Goal: Information Seeking & Learning: Learn about a topic

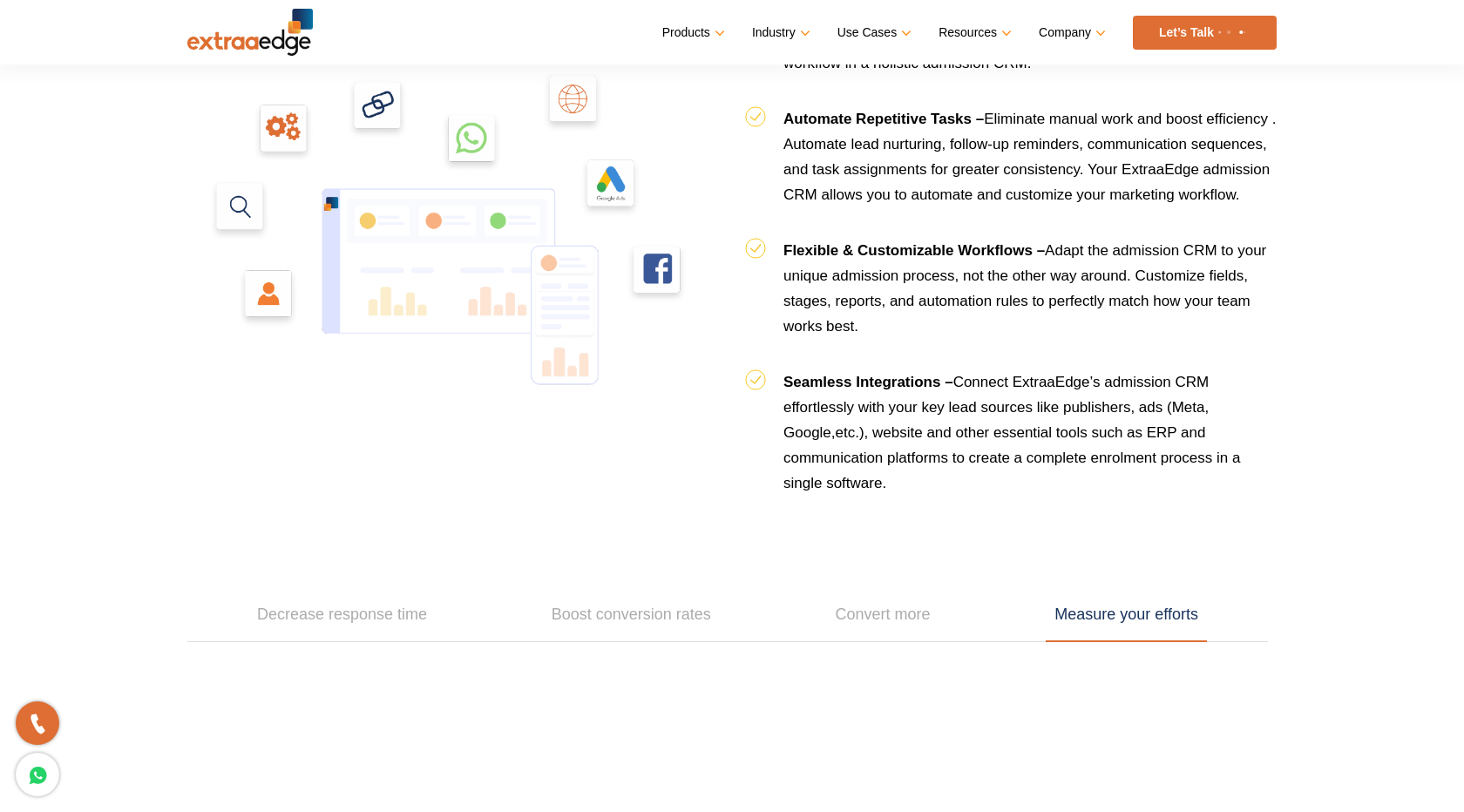
scroll to position [2074, 0]
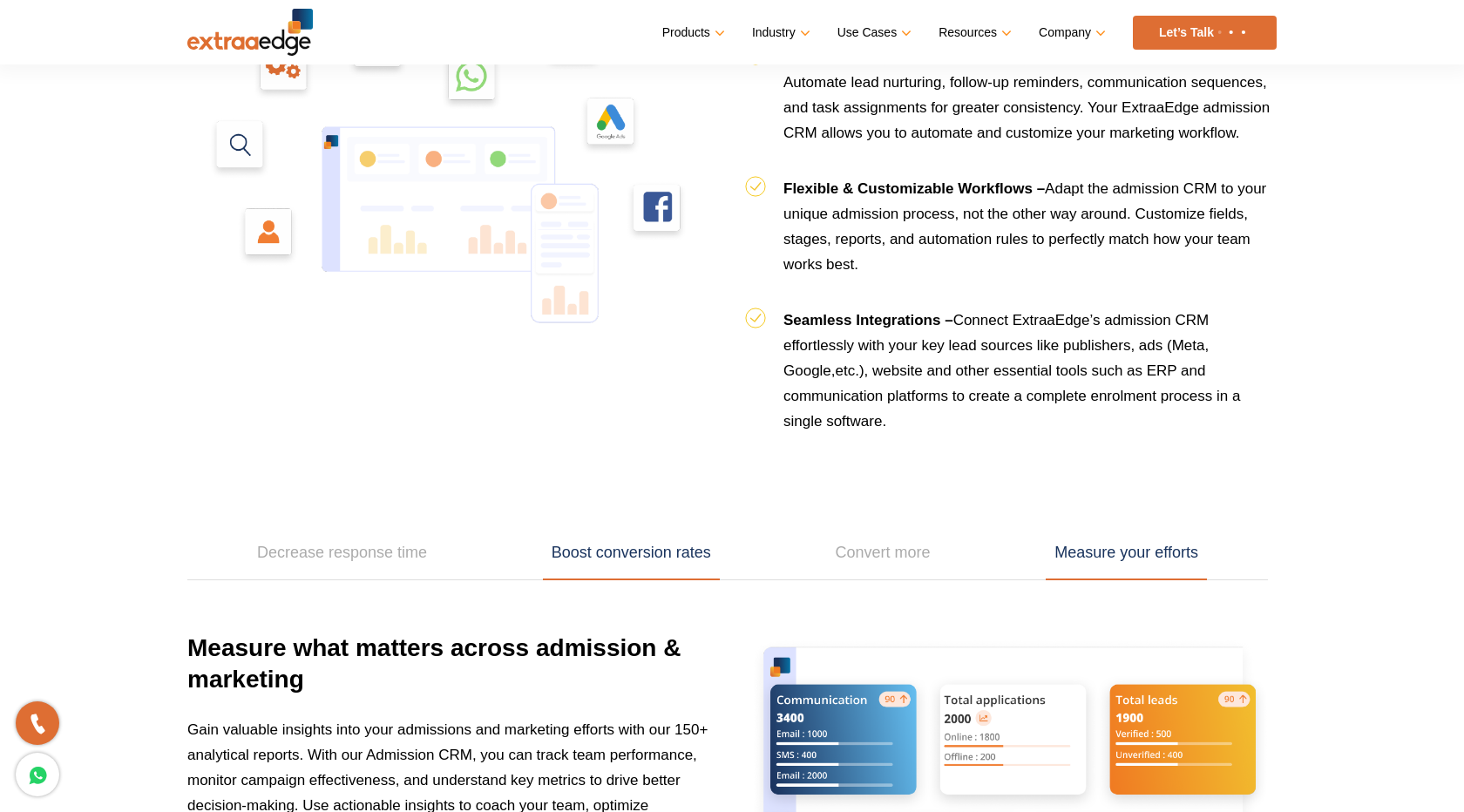
click at [631, 556] on link "Boost conversion rates" at bounding box center [631, 553] width 177 height 54
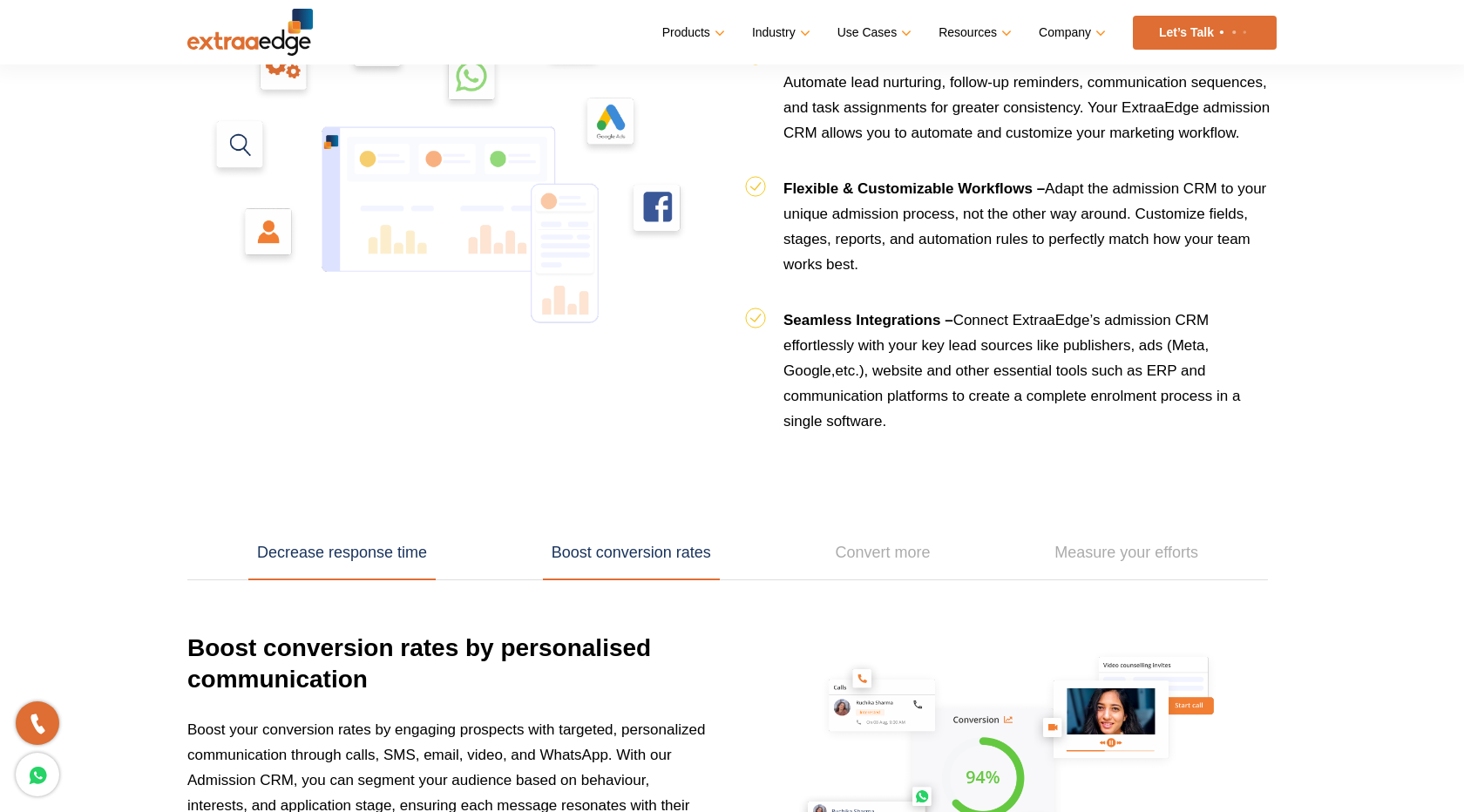
click at [364, 552] on link "Decrease response time" at bounding box center [342, 553] width 187 height 54
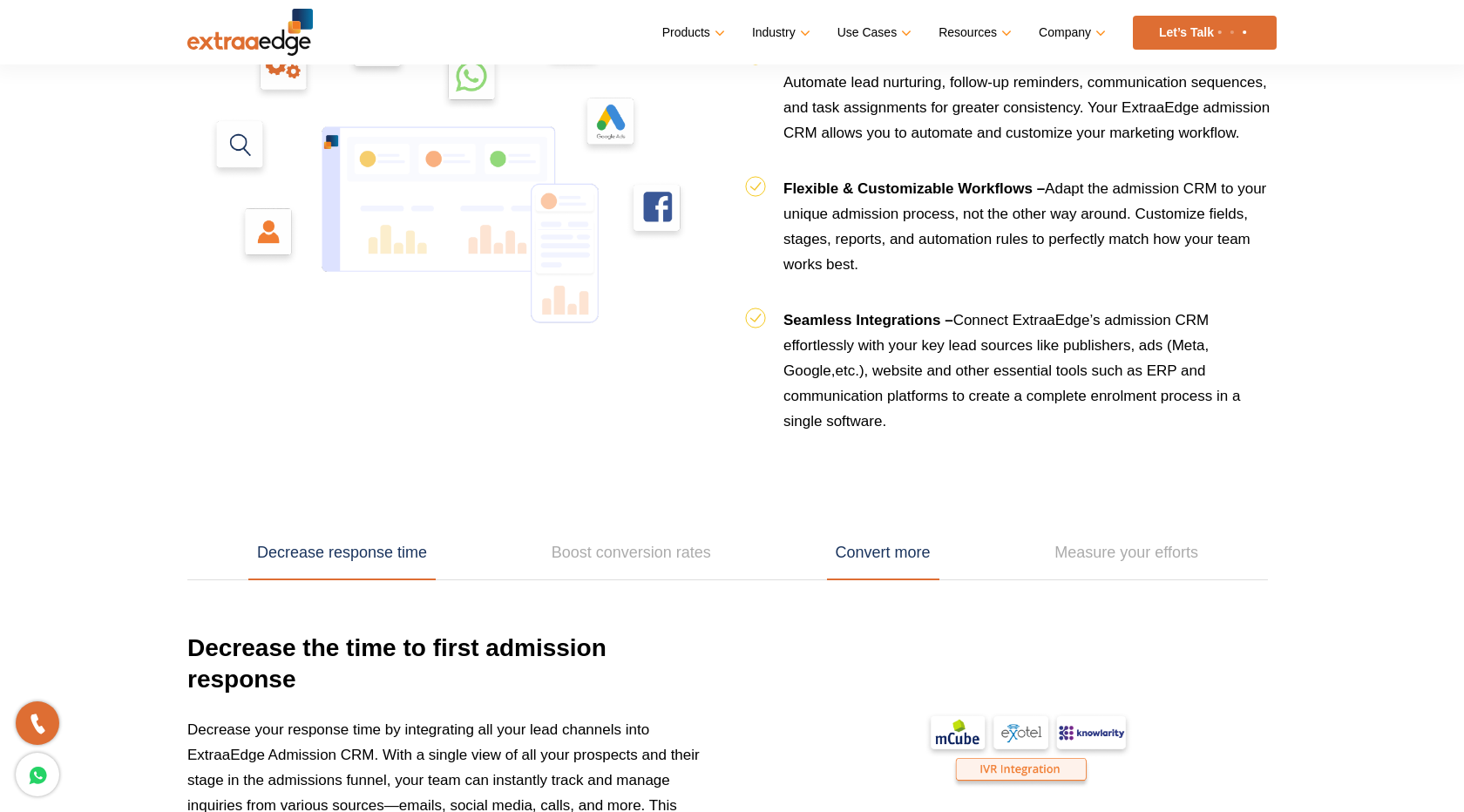
click at [732, 550] on link "Convert more" at bounding box center [882, 553] width 112 height 54
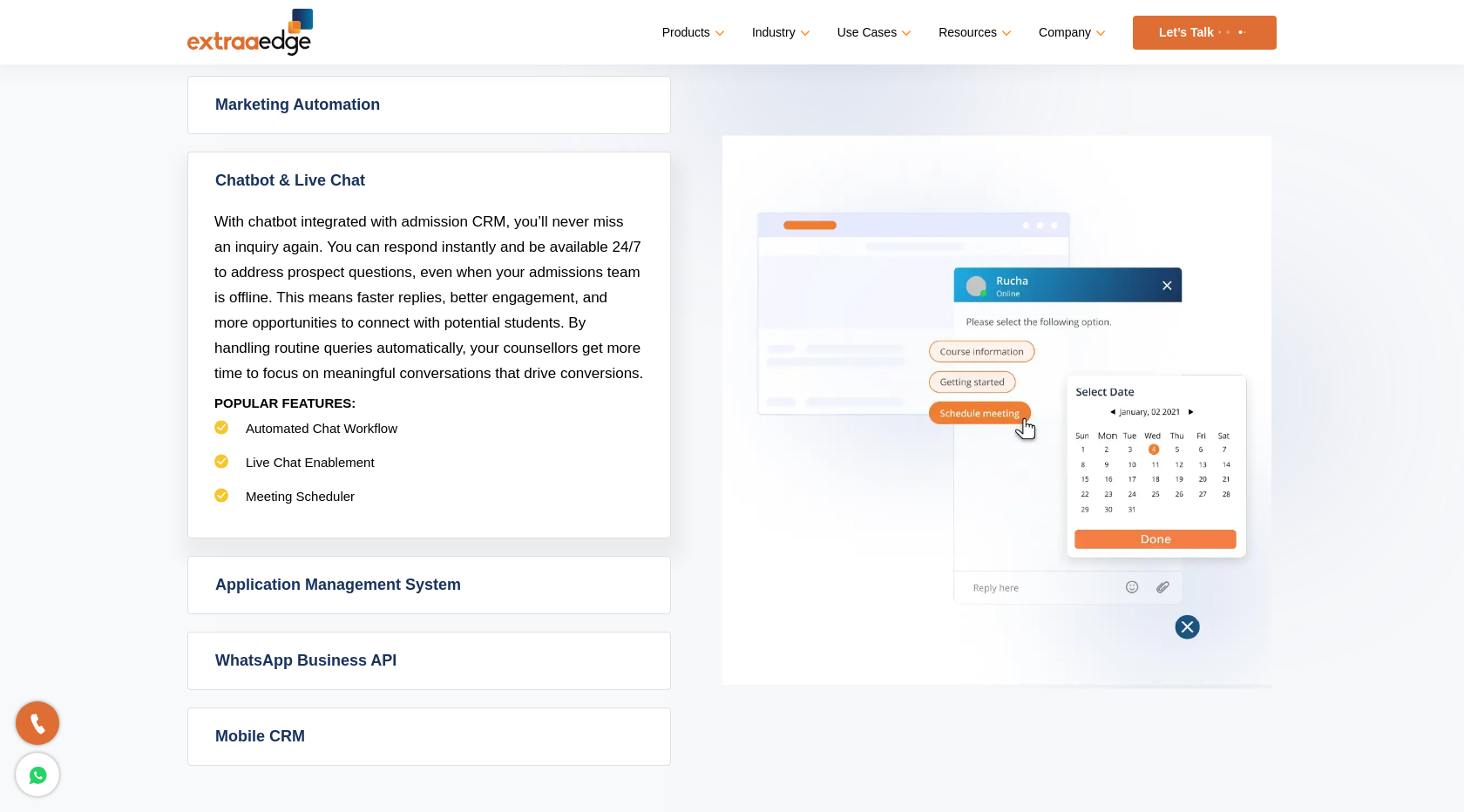
scroll to position [916, 0]
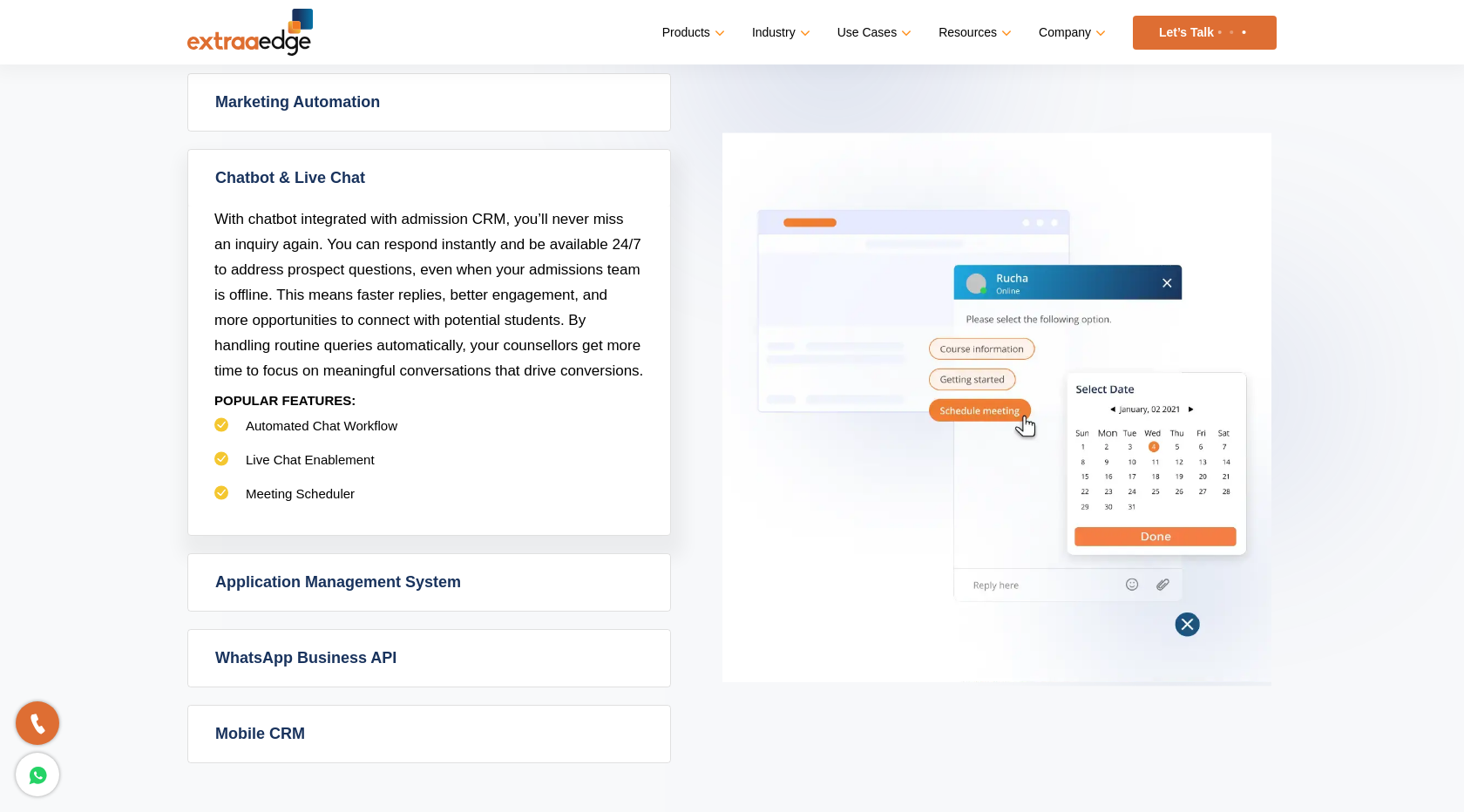
click at [391, 584] on link "Application Management System" at bounding box center [429, 582] width 482 height 56
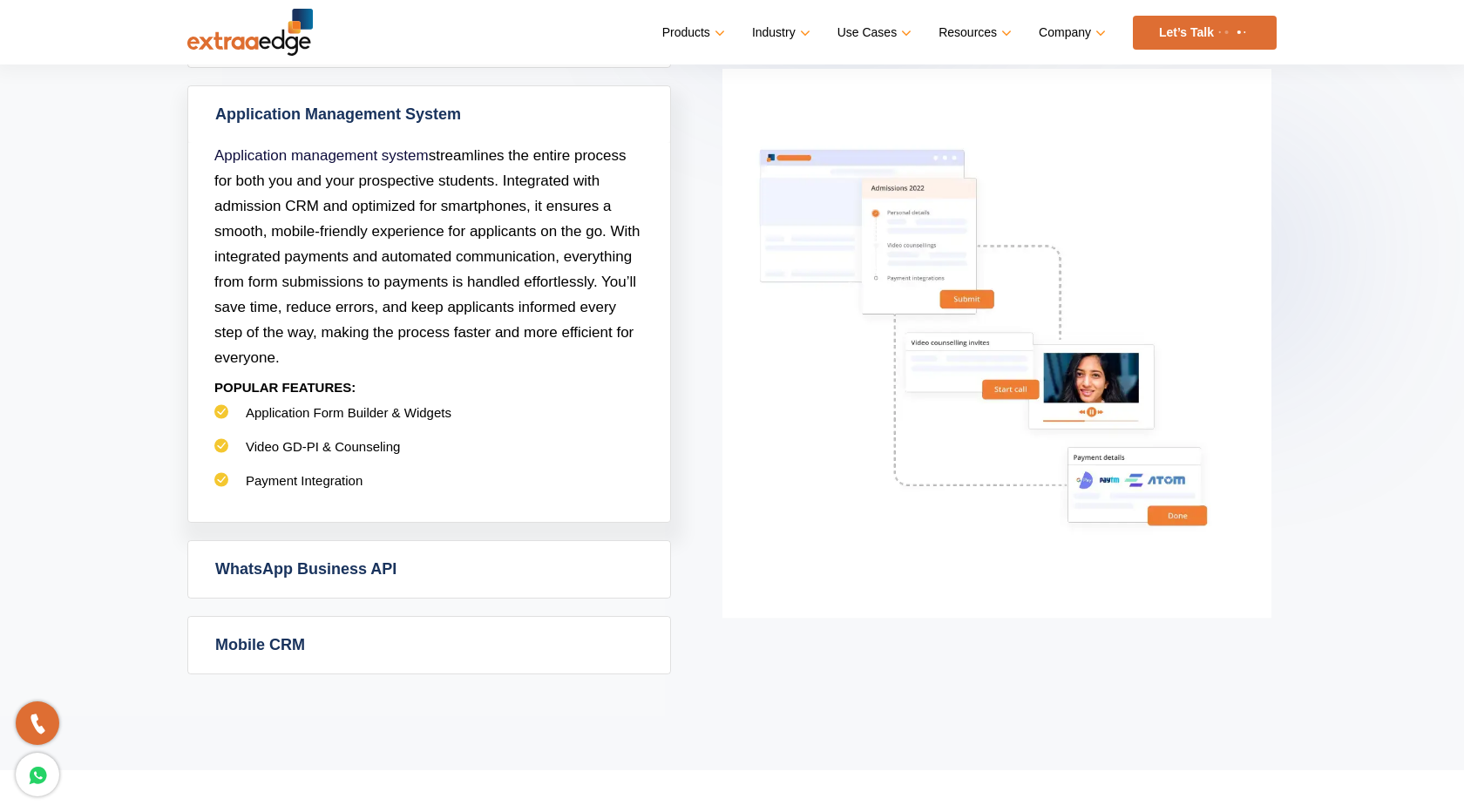
scroll to position [1068, 0]
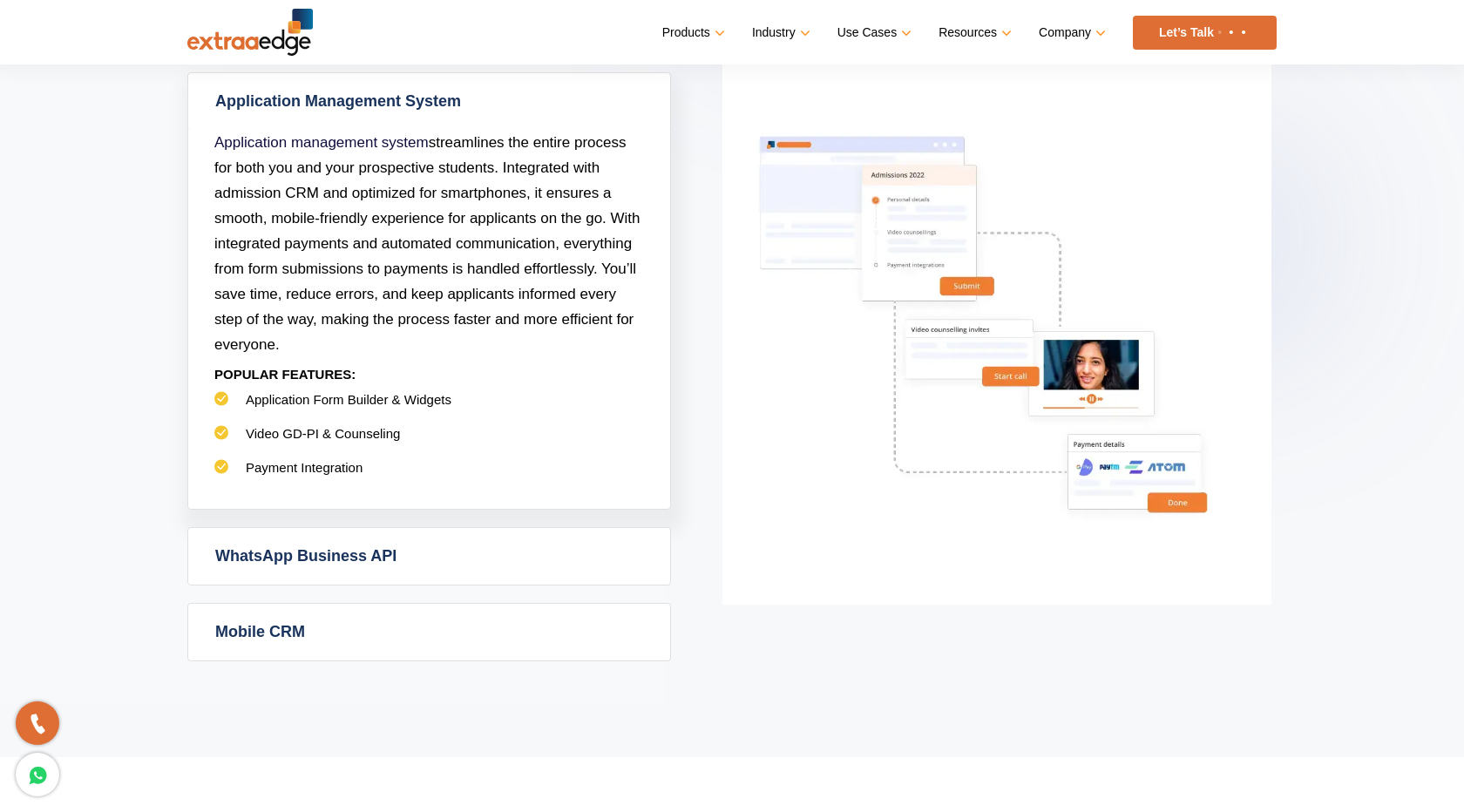
click at [317, 554] on link "WhatsApp Business API" at bounding box center [429, 556] width 482 height 56
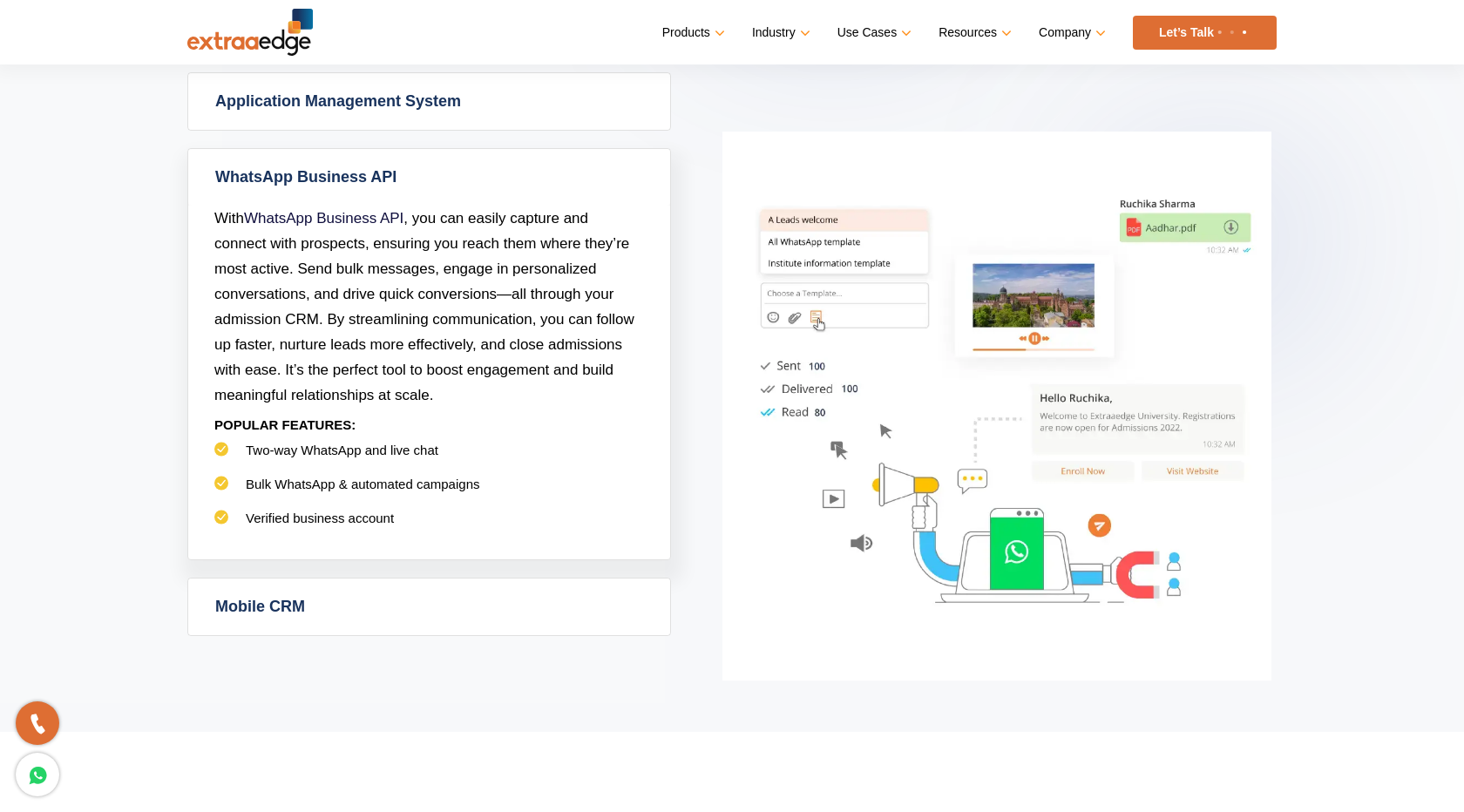
click at [321, 604] on link "Mobile CRM" at bounding box center [429, 606] width 482 height 56
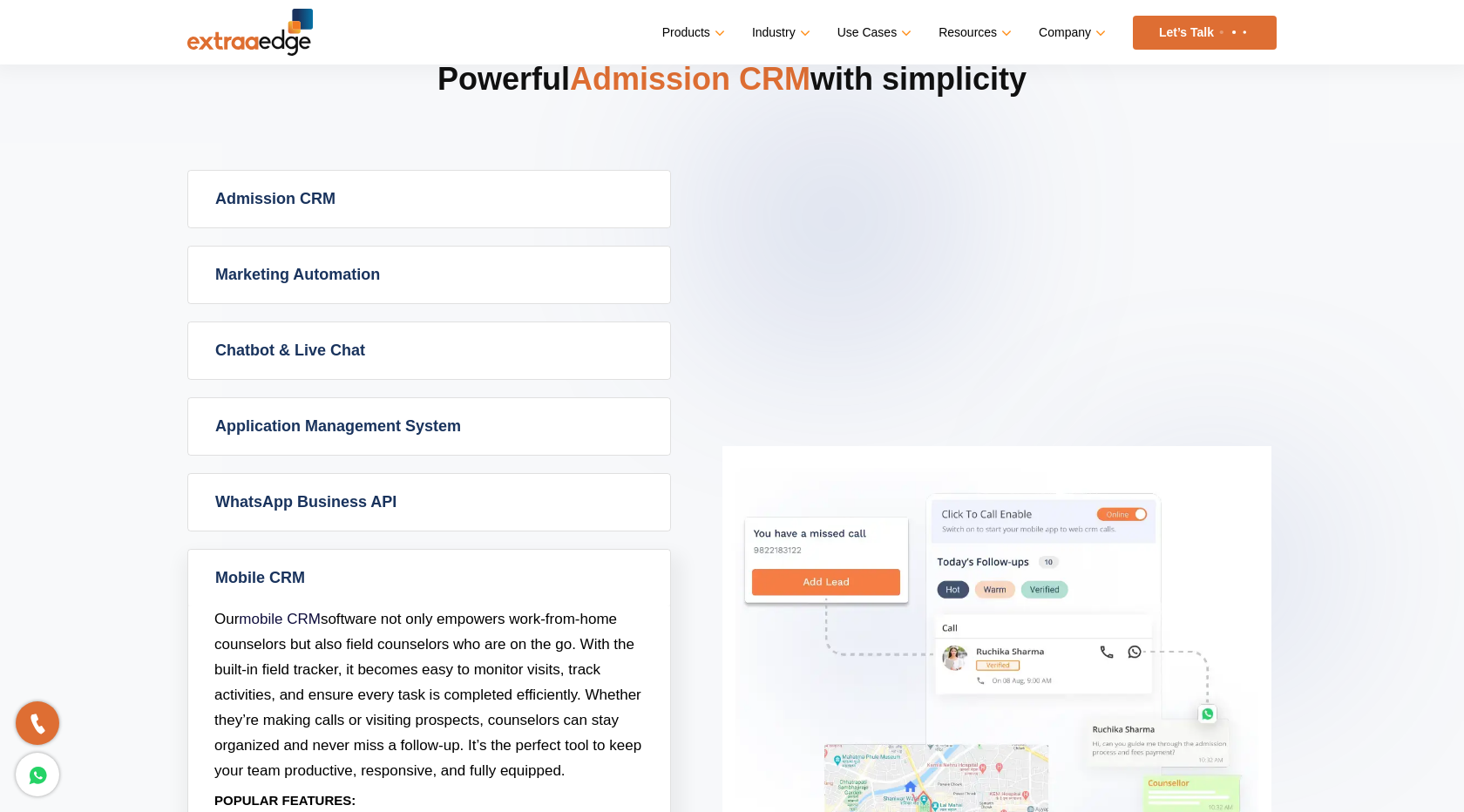
scroll to position [723, 0]
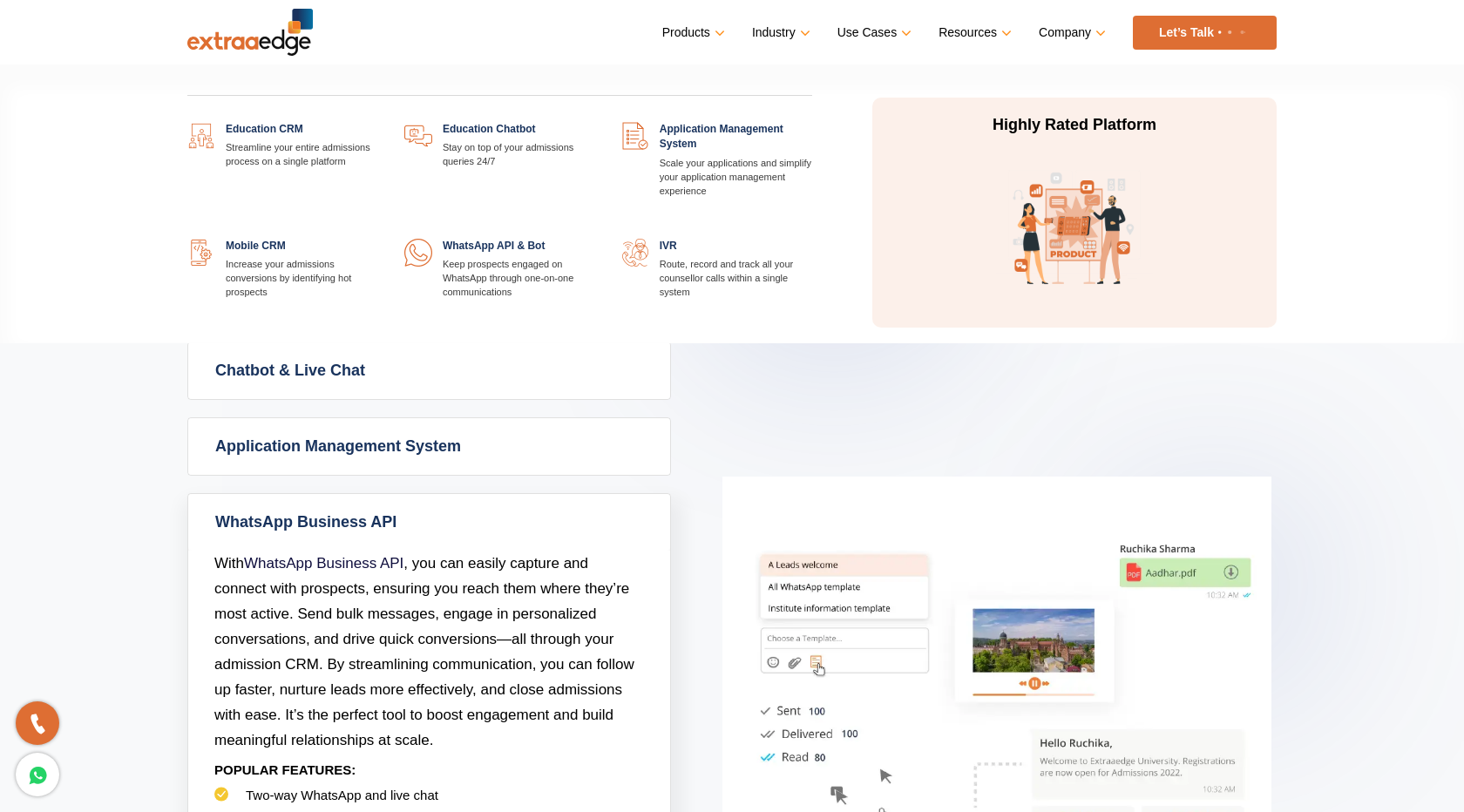
click at [378, 122] on link at bounding box center [378, 122] width 0 height 0
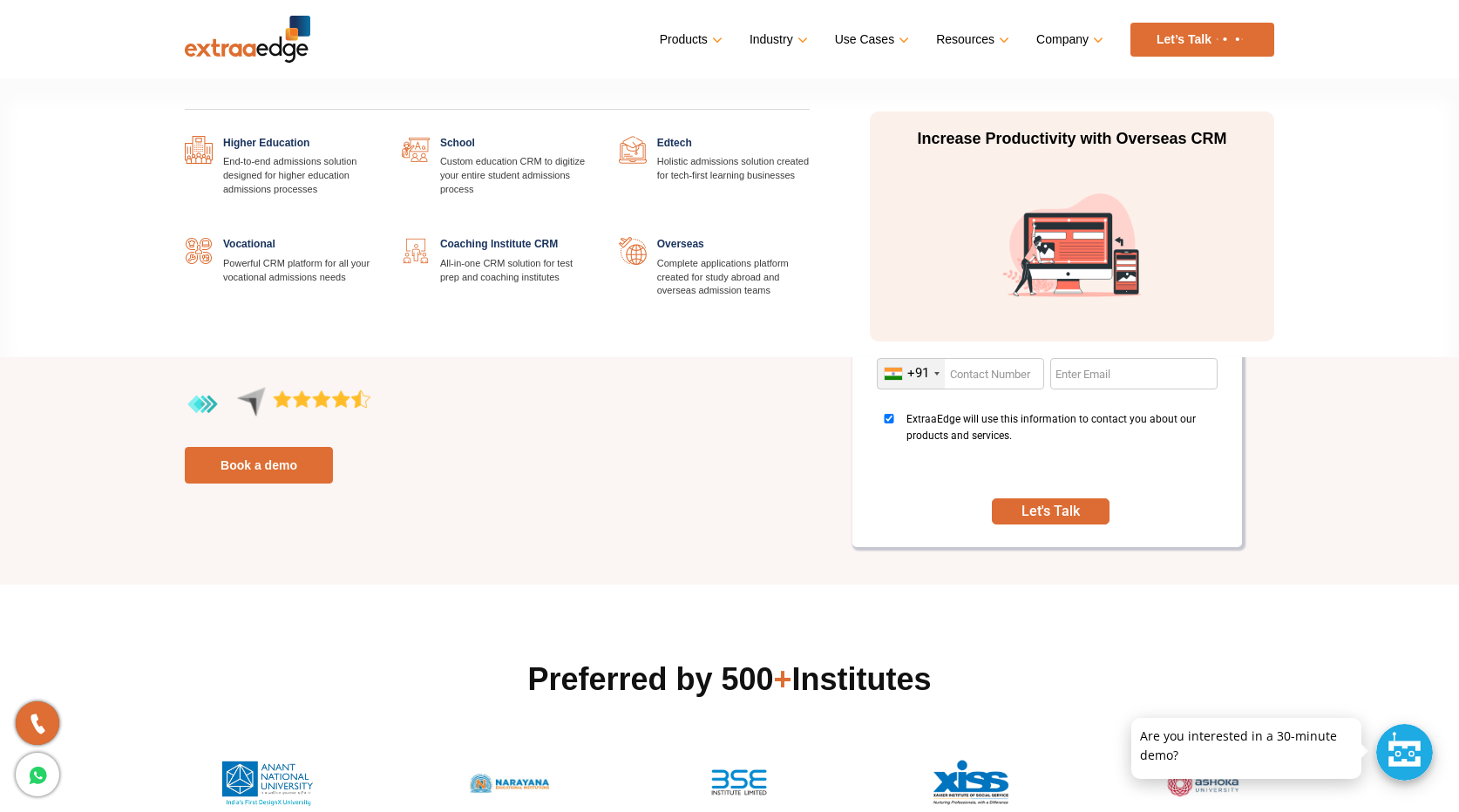
click at [593, 237] on link at bounding box center [593, 237] width 0 height 0
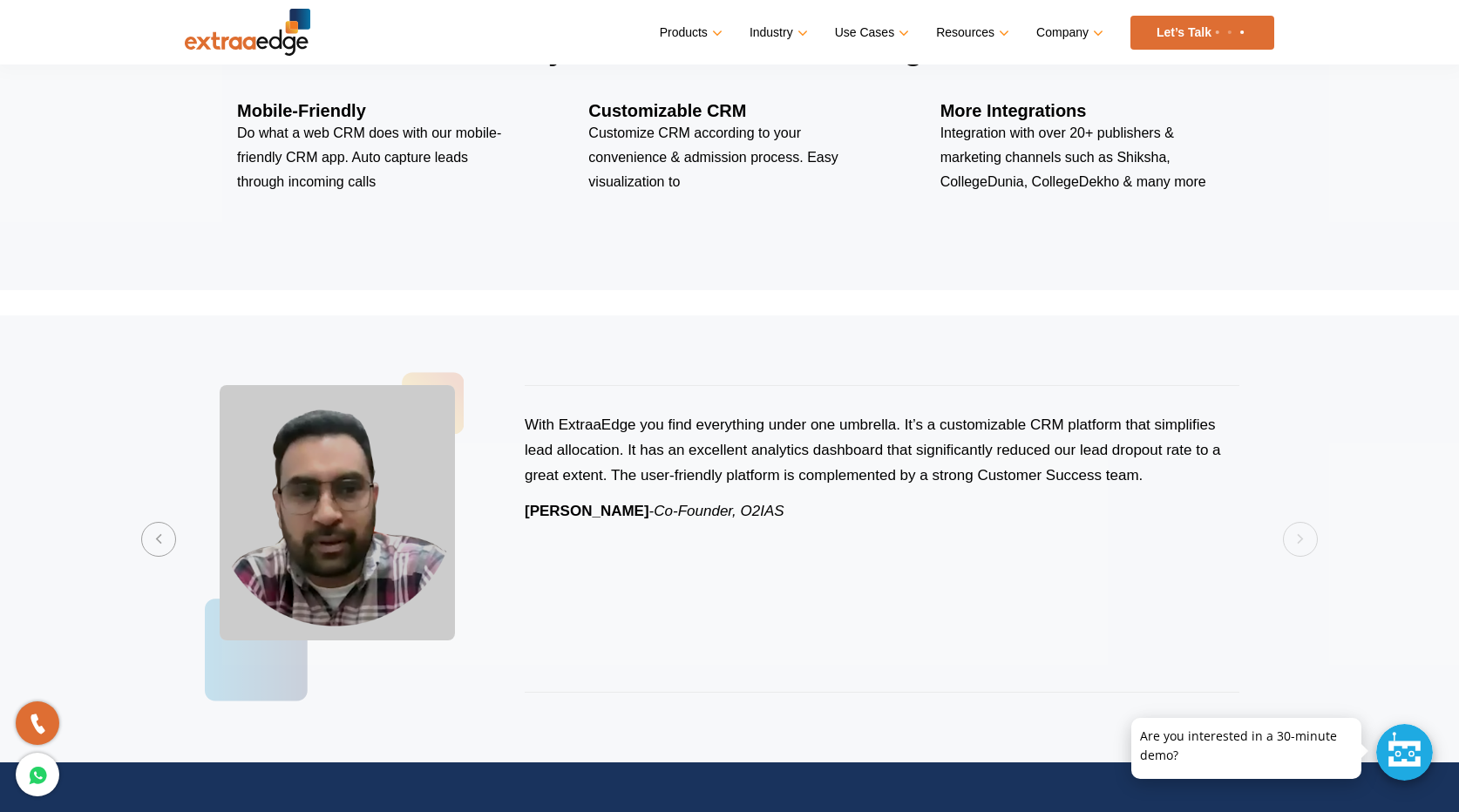
scroll to position [3384, 0]
